Goal: Task Accomplishment & Management: Use online tool/utility

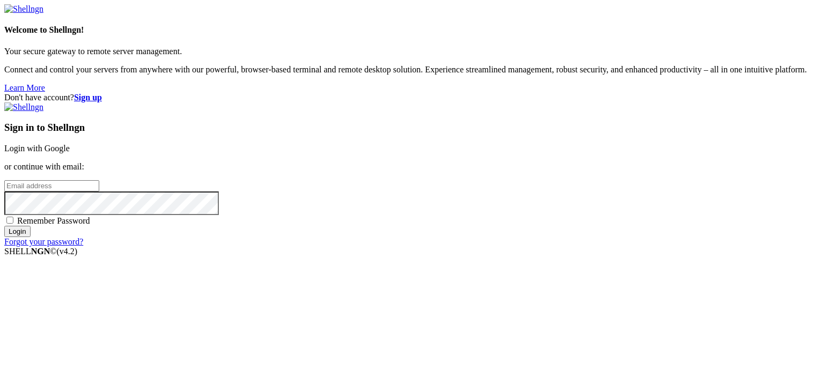
click at [70, 144] on link "Login with Google" at bounding box center [36, 148] width 65 height 9
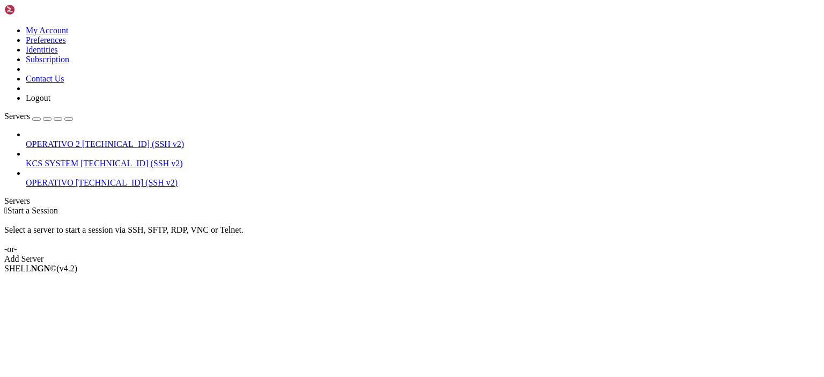
click at [4, 26] on icon at bounding box center [4, 26] width 0 height 0
click at [50, 102] on link "Logout" at bounding box center [38, 97] width 25 height 9
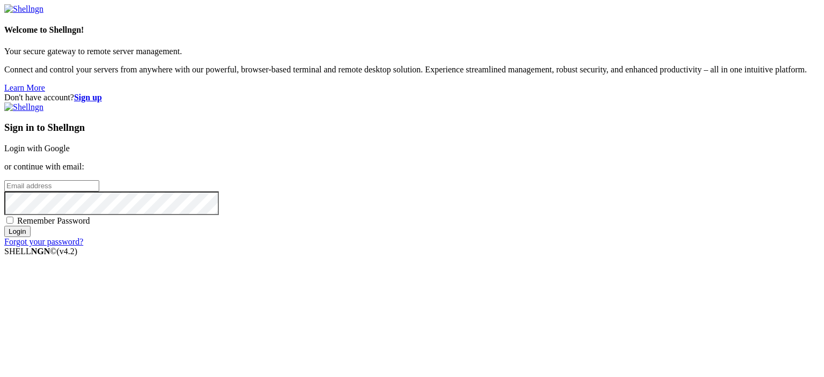
click at [70, 144] on link "Login with Google" at bounding box center [36, 148] width 65 height 9
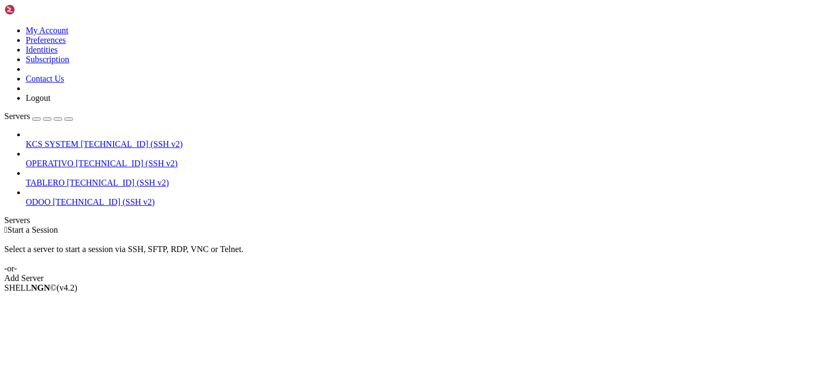
click at [82, 159] on span "[TECHNICAL_ID] (SSH v2)" at bounding box center [127, 163] width 102 height 9
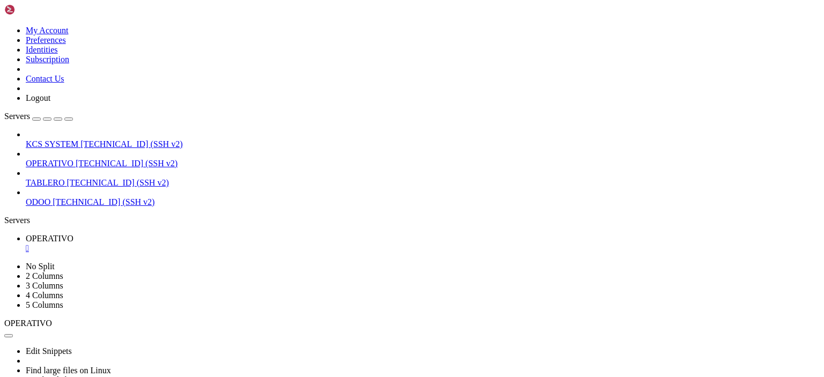
scroll to position [446, 0]
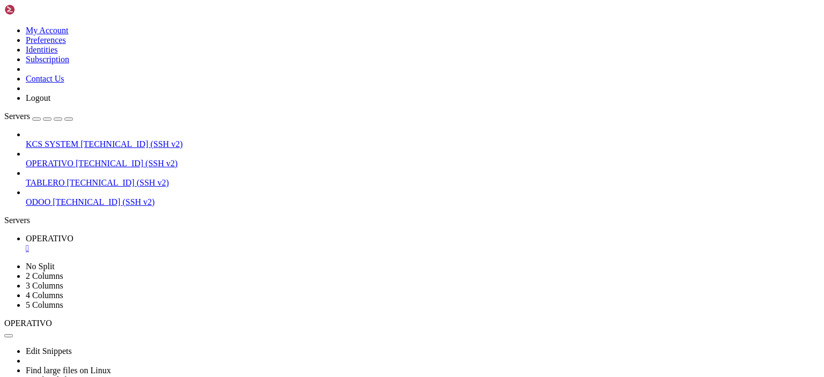
scroll to position [502, 0]
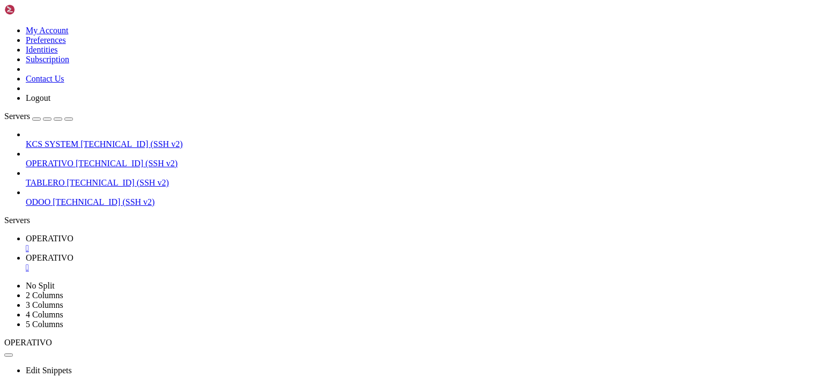
scroll to position [429, 0]
click at [218, 355] on td " 51-app-NEW-SYNC2" at bounding box center [166, 360] width 322 height 11
type input "/home/ubuntu/51-app-NEW-SYNC2"
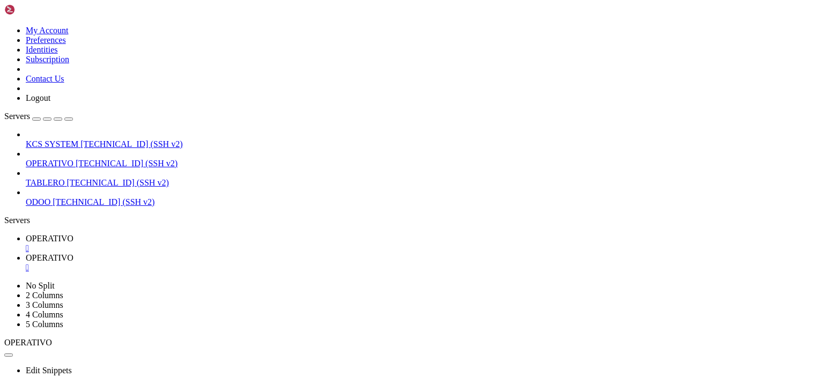
type textarea "client_secret = "rJxPB2zKahQB5c9HGvoJyadr29H37XTd""
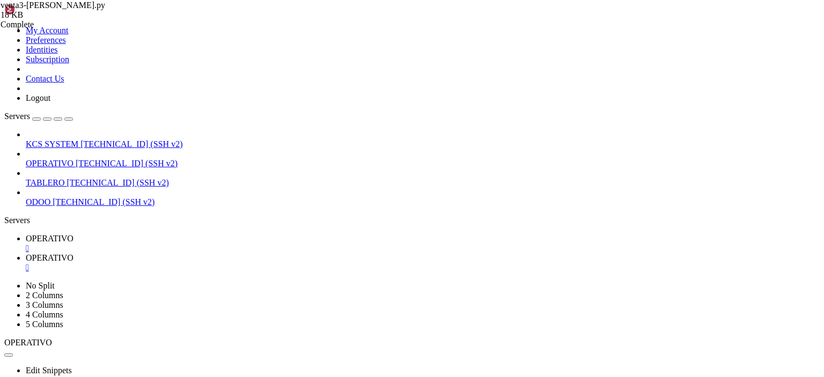
click at [283, 263] on div "" at bounding box center [423, 268] width 794 height 10
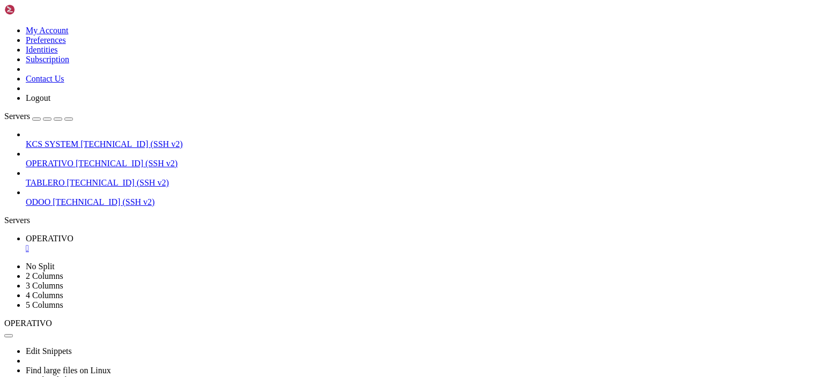
scroll to position [341, 0]
click at [202, 244] on div "" at bounding box center [423, 249] width 794 height 10
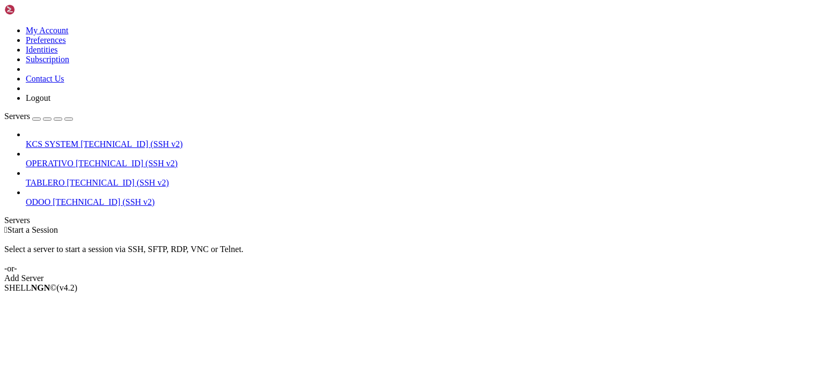
click at [4, 26] on icon at bounding box center [4, 26] width 0 height 0
click at [50, 102] on link "Logout" at bounding box center [38, 97] width 25 height 9
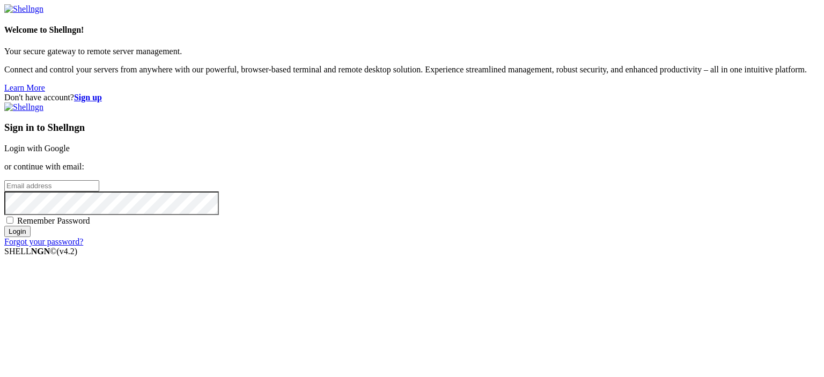
click at [70, 144] on link "Login with Google" at bounding box center [36, 148] width 65 height 9
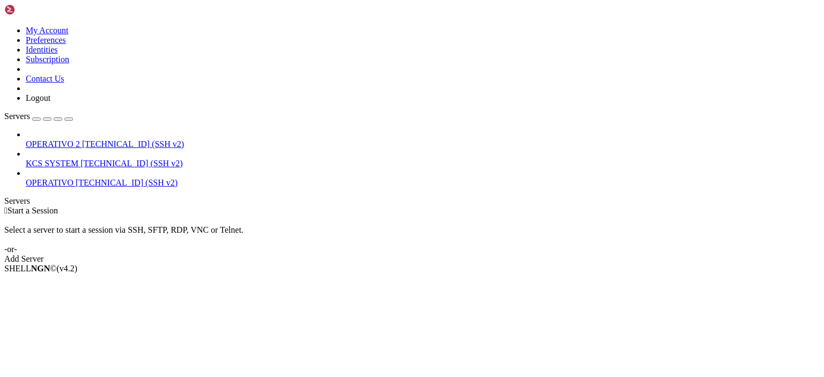
click at [80, 140] on span "OPERATIVO 2" at bounding box center [53, 144] width 54 height 9
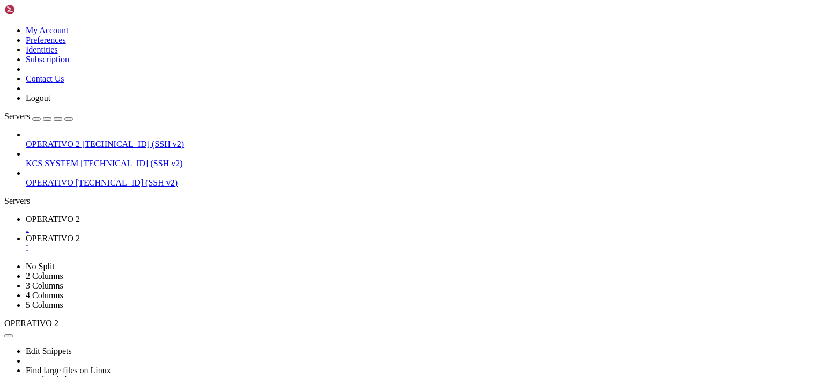
scroll to position [161, 0]
type input "/home/ubuntu/136-app"
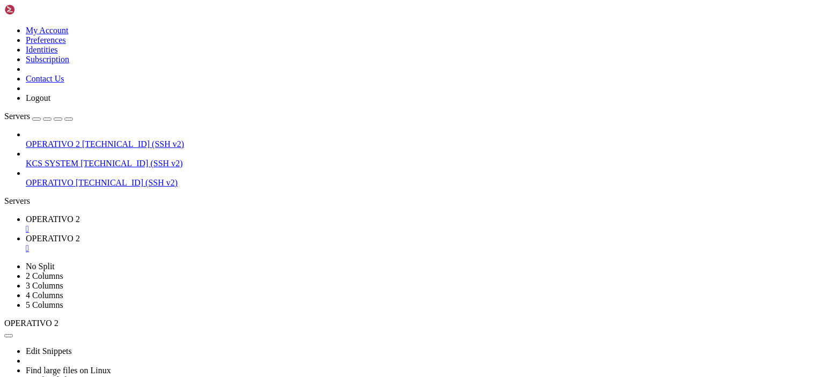
type textarea "raise # Para que cron/supervisor detecte el fallo"
click at [294, 244] on div "" at bounding box center [423, 249] width 794 height 10
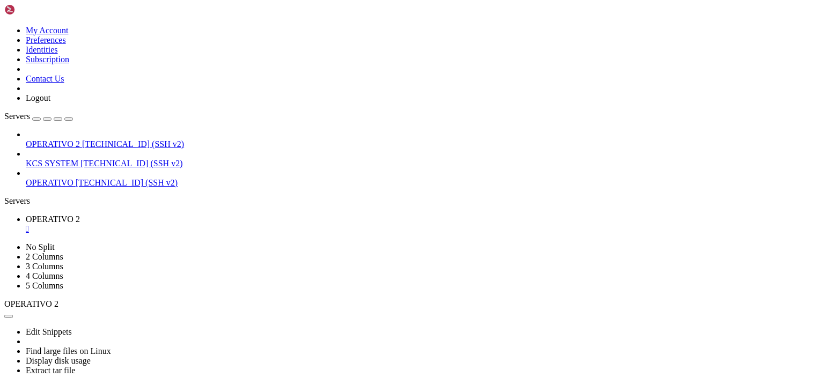
click at [208, 224] on div "" at bounding box center [423, 229] width 794 height 10
